Goal: Information Seeking & Learning: Learn about a topic

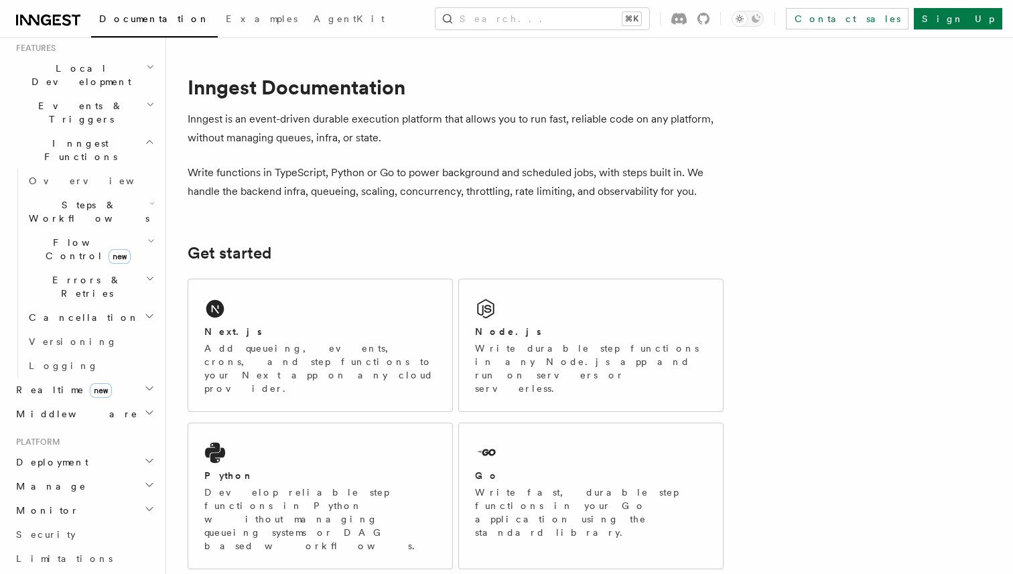
scroll to position [498, 0]
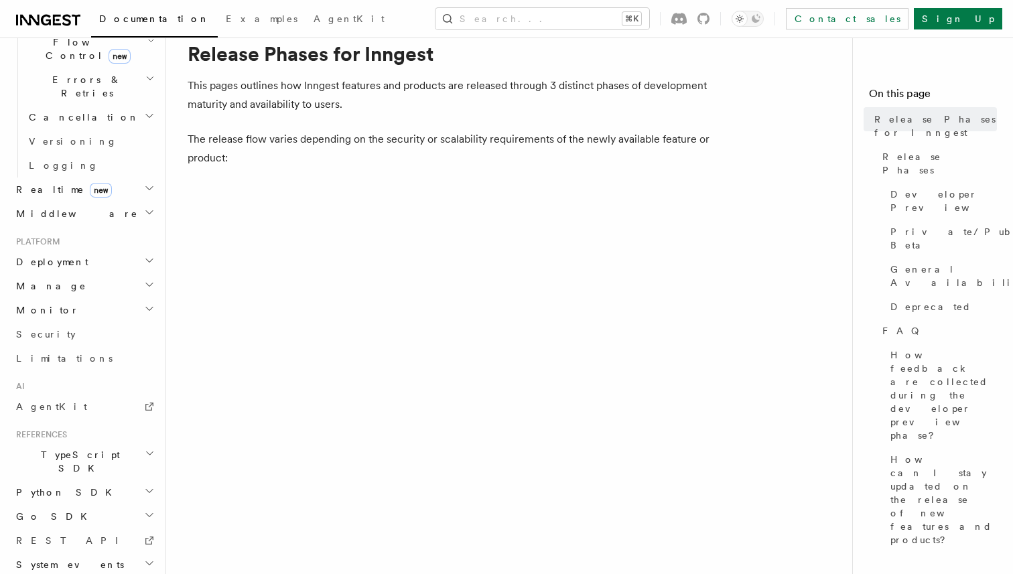
scroll to position [48, 0]
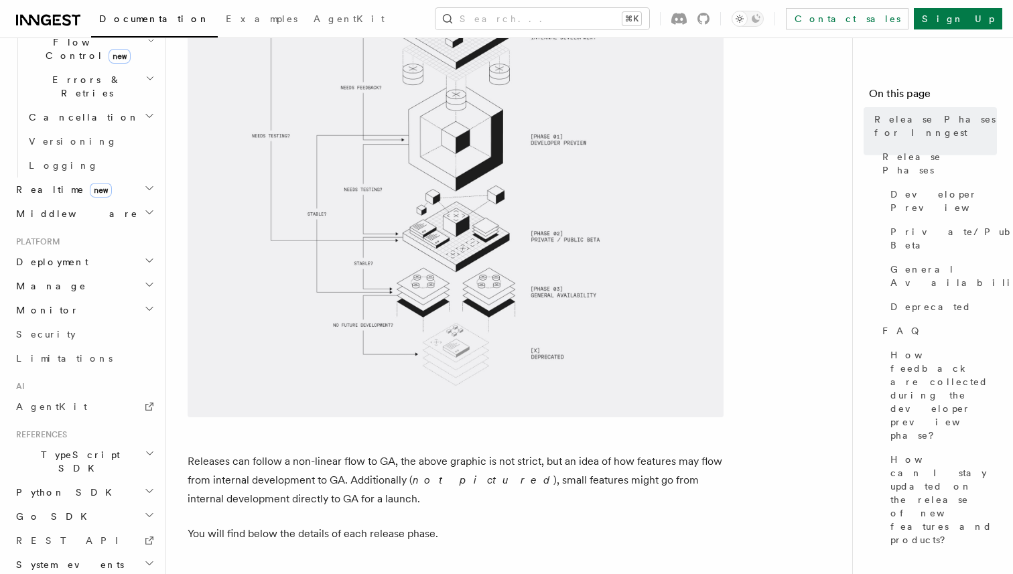
click at [751, 178] on span at bounding box center [515, 192] width 654 height 450
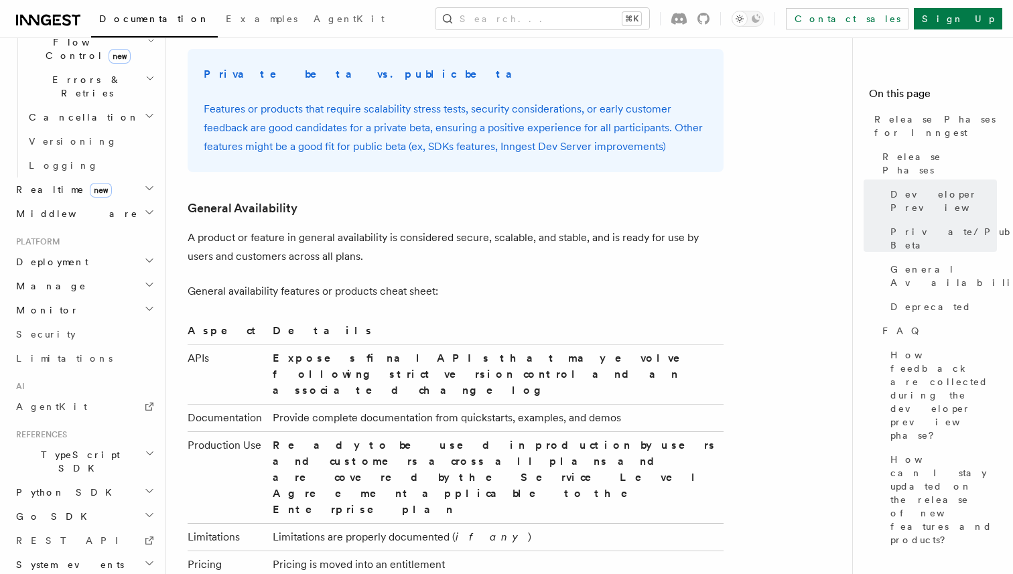
scroll to position [1851, 0]
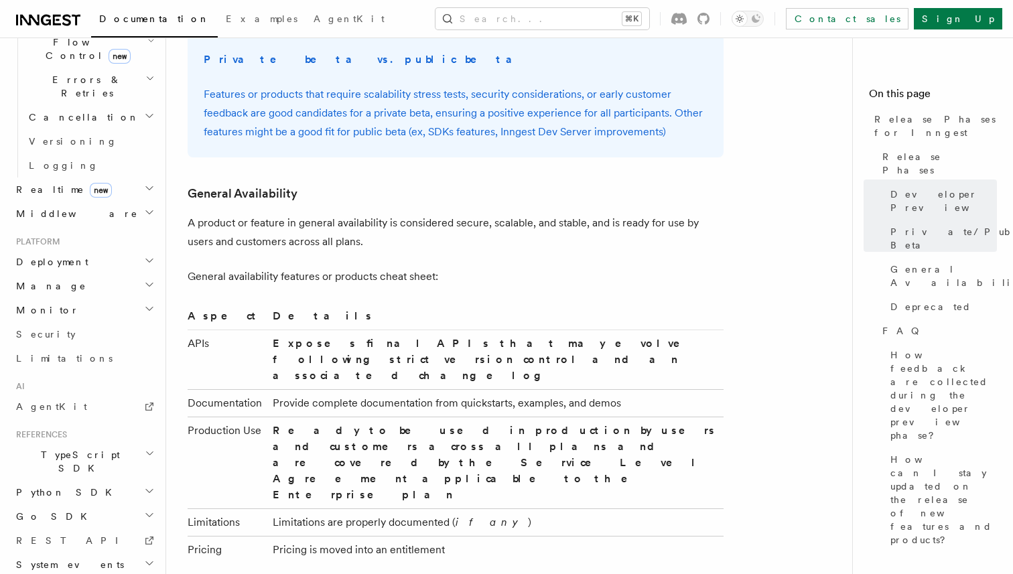
click at [632, 389] on td "Provide complete documentation from quickstarts, examples, and demos" at bounding box center [495, 402] width 456 height 27
click at [564, 509] on td "Limitations are properly documented ( if any )" at bounding box center [495, 522] width 456 height 27
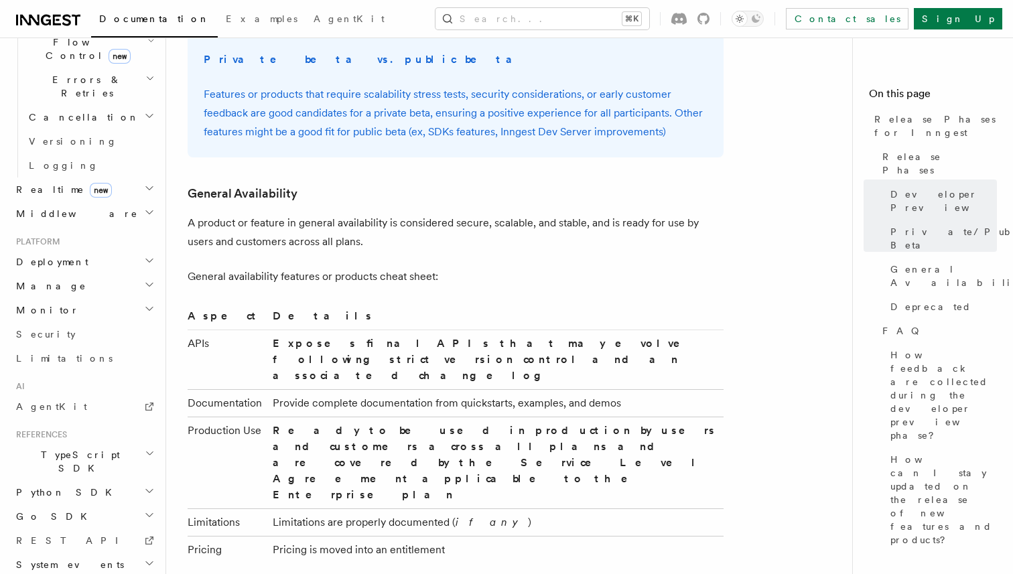
click at [564, 509] on td "Limitations are properly documented ( if any )" at bounding box center [495, 522] width 456 height 27
click at [537, 536] on td "Pricing is moved into an entitlement" at bounding box center [495, 549] width 456 height 27
click at [572, 536] on td "Pricing is moved into an entitlement" at bounding box center [495, 549] width 456 height 27
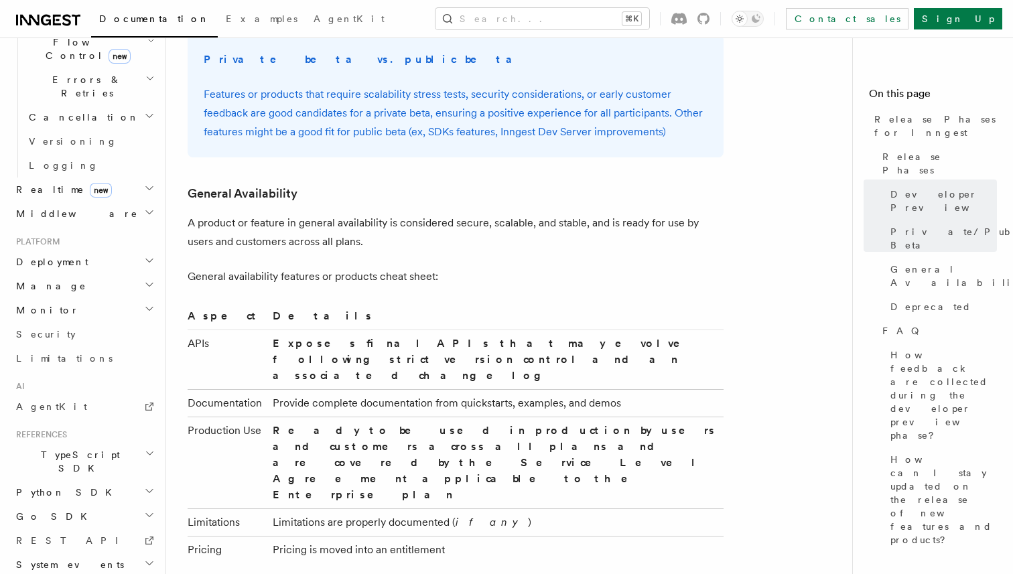
click at [572, 536] on td "Pricing is moved into an entitlement" at bounding box center [495, 549] width 456 height 27
click at [615, 330] on td "Exposes final APIs that may evolve following strict version control and an asso…" at bounding box center [495, 360] width 456 height 60
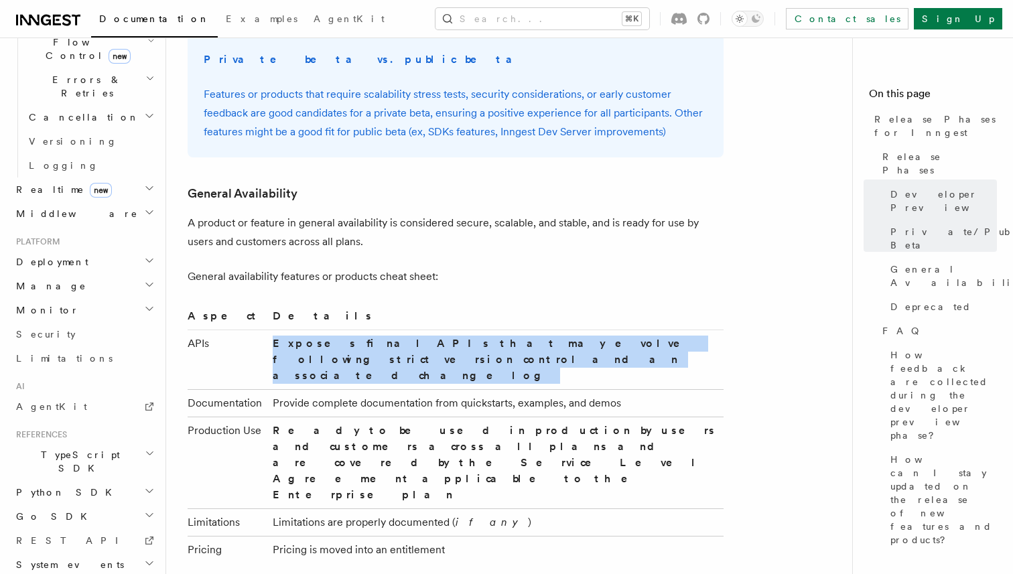
click at [643, 330] on td "Exposes final APIs that may evolve following strict version control and an asso…" at bounding box center [495, 360] width 456 height 60
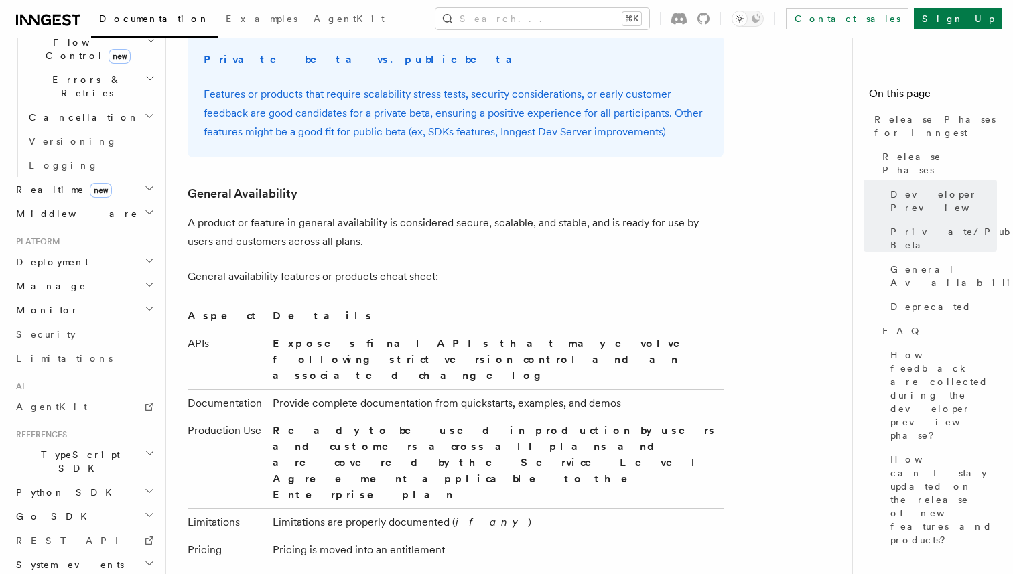
click at [643, 330] on td "Exposes final APIs that may evolve following strict version control and an asso…" at bounding box center [495, 360] width 456 height 60
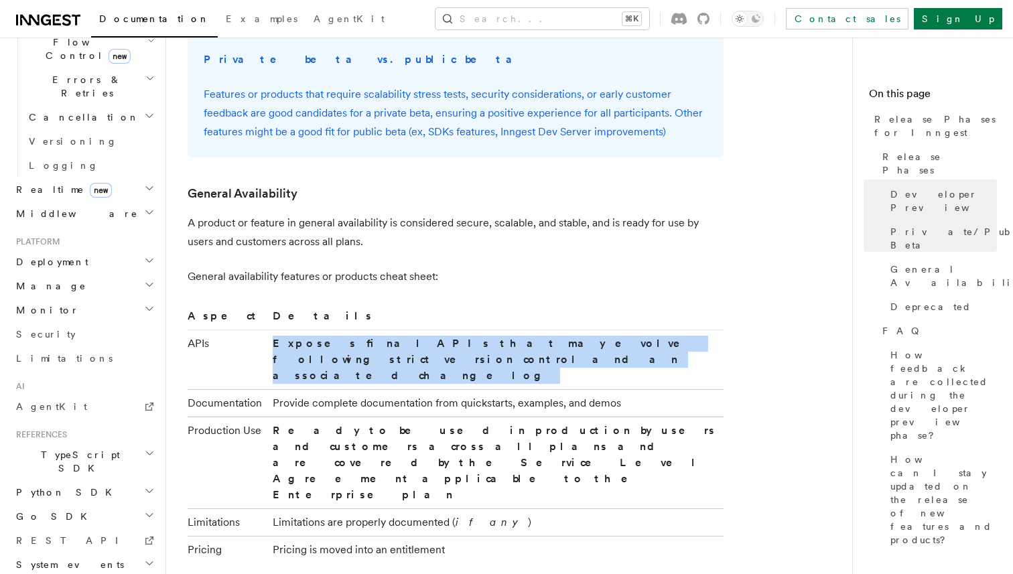
click at [643, 330] on td "Exposes final APIs that may evolve following strict version control and an asso…" at bounding box center [495, 360] width 456 height 60
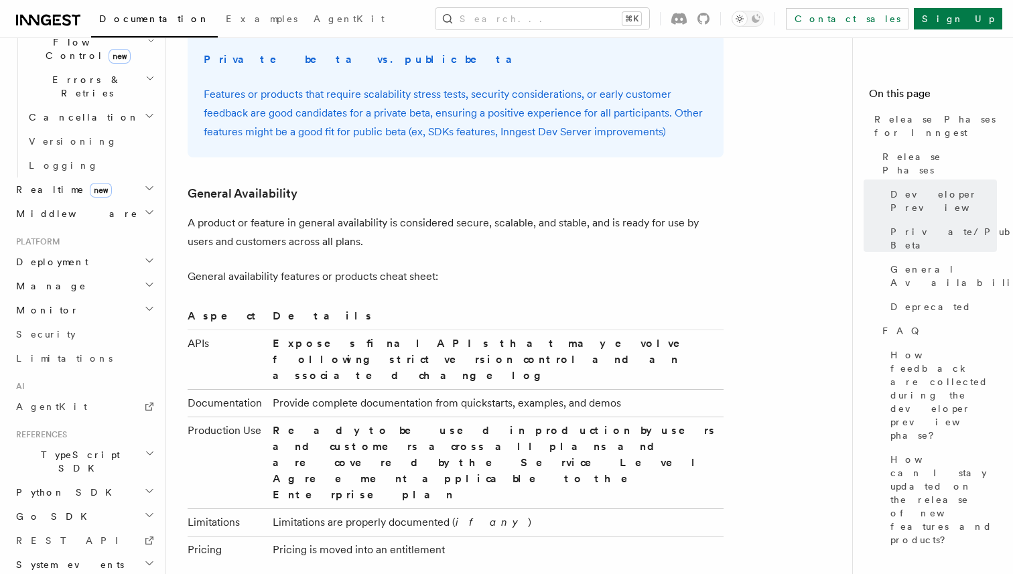
click at [643, 330] on td "Exposes final APIs that may evolve following strict version control and an asso…" at bounding box center [495, 360] width 456 height 60
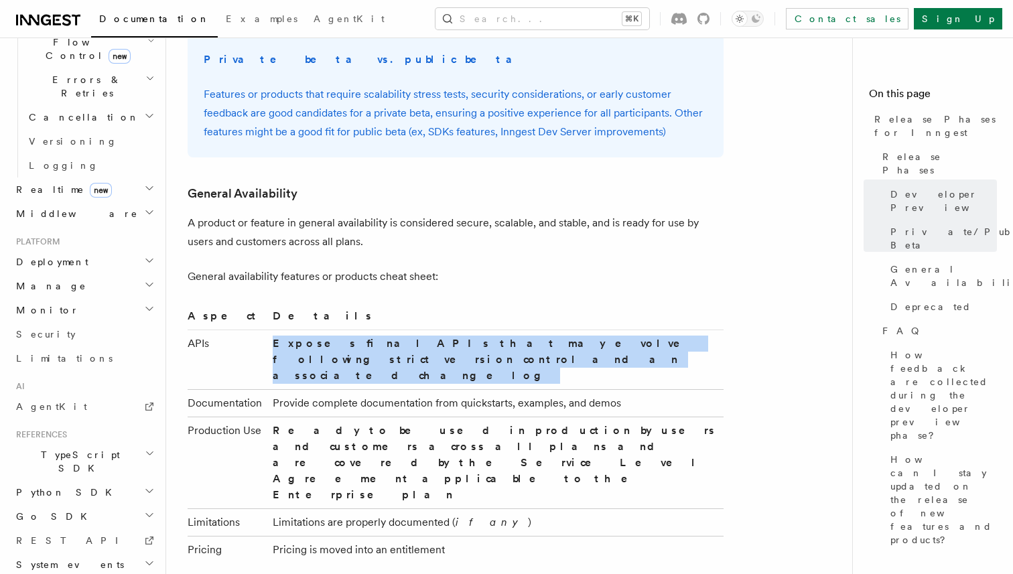
click at [672, 330] on td "Exposes final APIs that may evolve following strict version control and an asso…" at bounding box center [495, 360] width 456 height 60
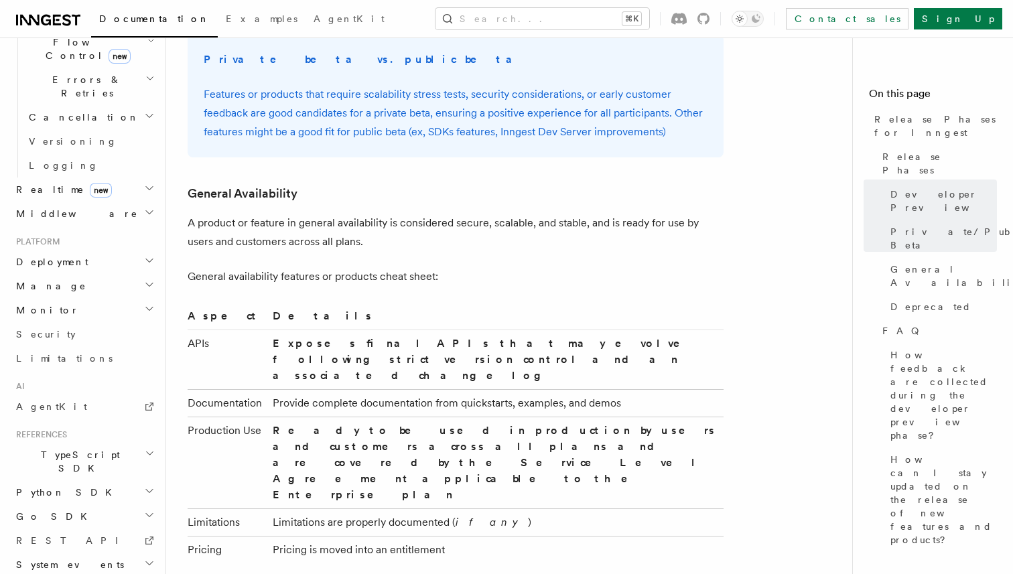
click at [672, 330] on td "Exposes final APIs that may evolve following strict version control and an asso…" at bounding box center [495, 360] width 456 height 60
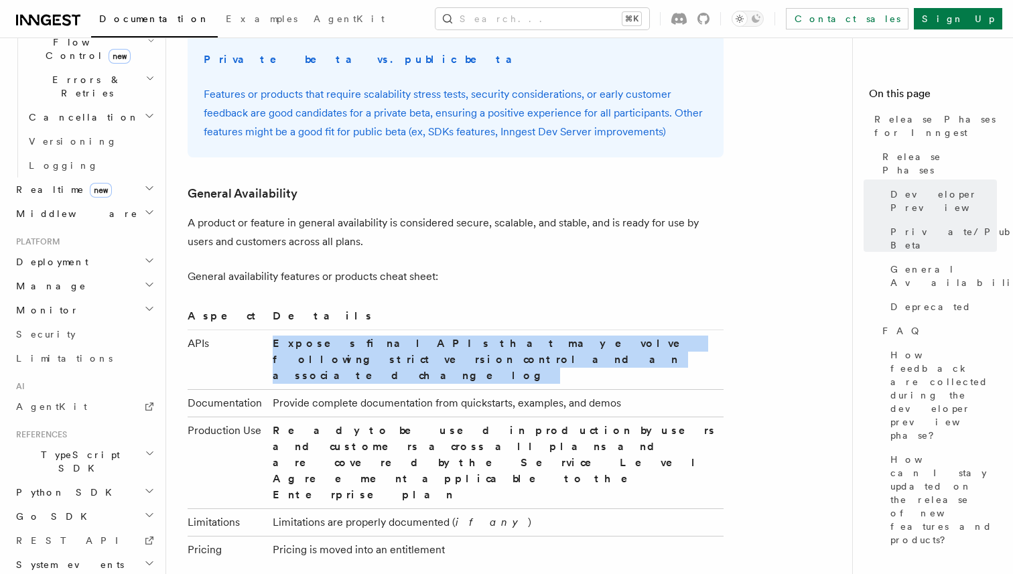
click at [636, 308] on th "Details" at bounding box center [495, 319] width 456 height 23
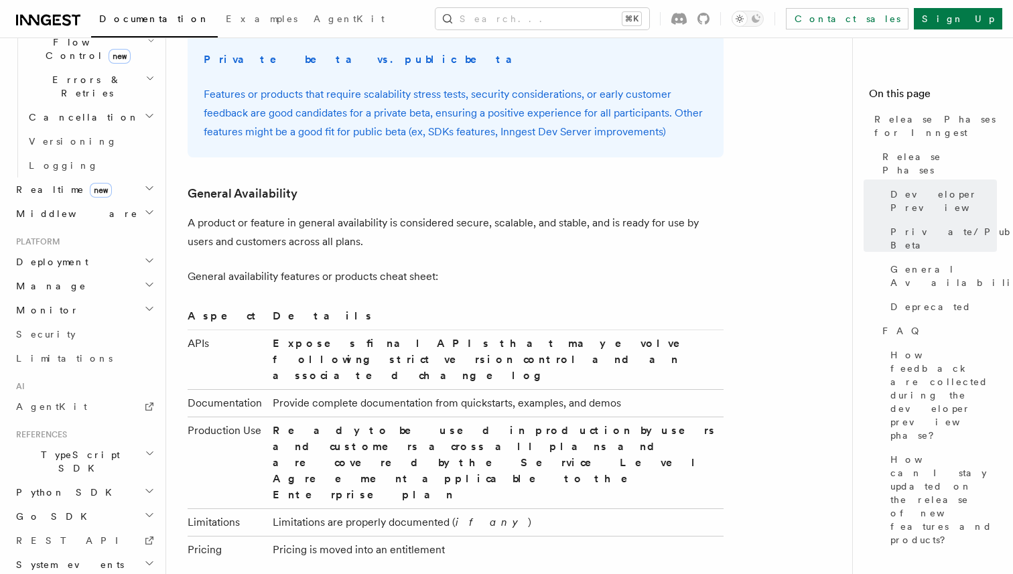
click at [636, 308] on th "Details" at bounding box center [495, 319] width 456 height 23
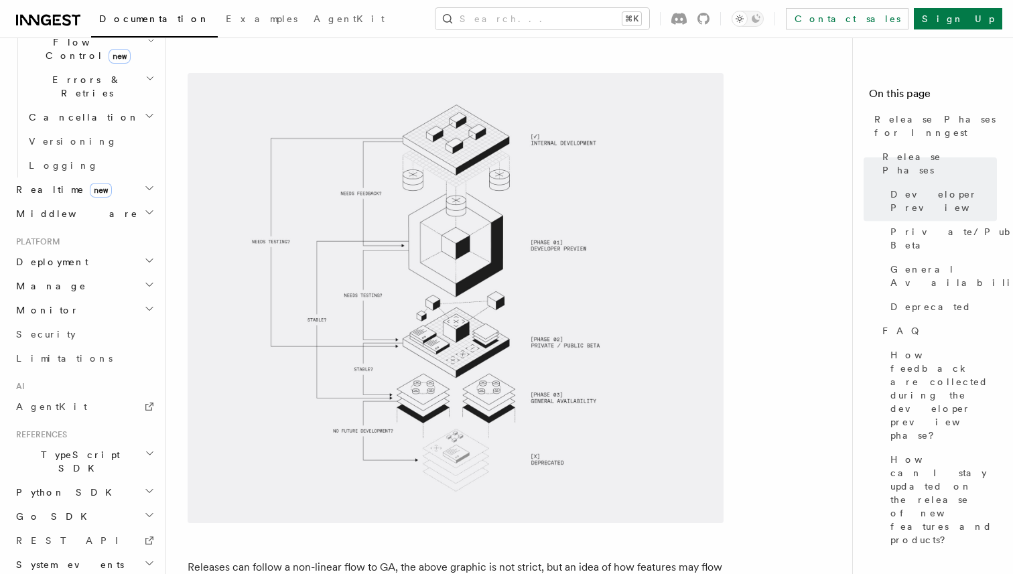
scroll to position [0, 0]
